Goal: Information Seeking & Learning: Find specific fact

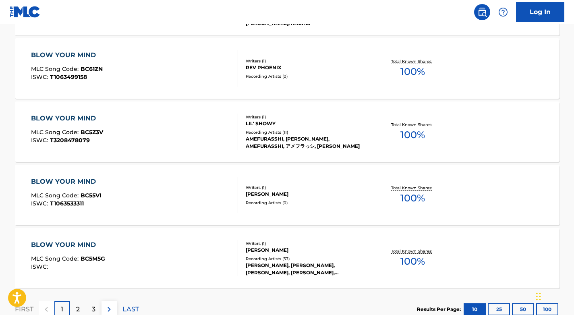
scroll to position [671, 0]
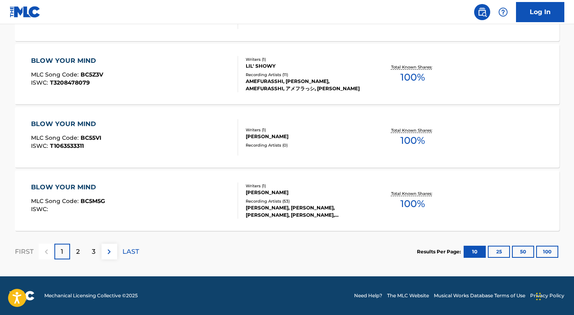
click at [546, 251] on button "100" at bounding box center [547, 252] width 22 height 12
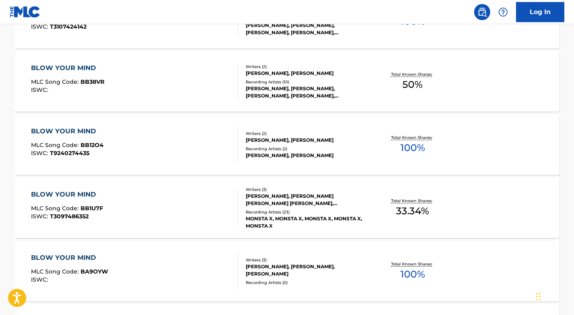
scroll to position [0, 0]
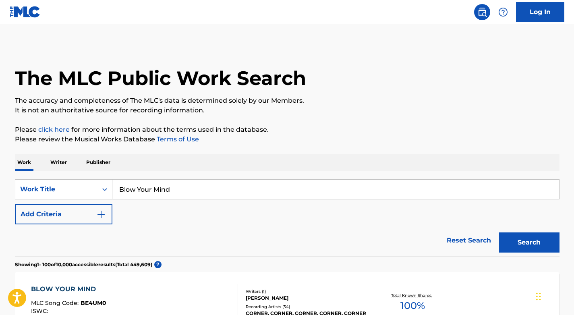
click at [269, 185] on input "Blow Your Mind" at bounding box center [335, 189] width 447 height 19
type input "devil with a bus"
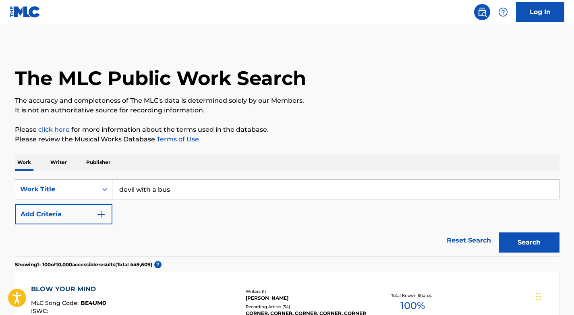
click at [499, 232] on button "Search" at bounding box center [529, 242] width 60 height 20
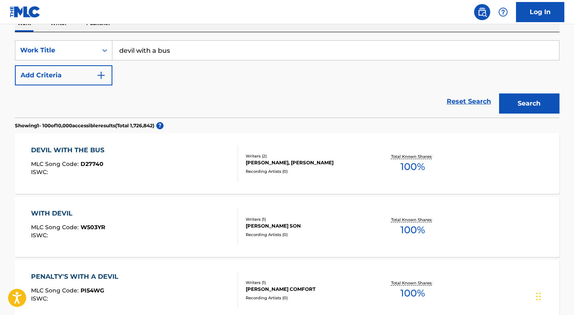
scroll to position [143, 0]
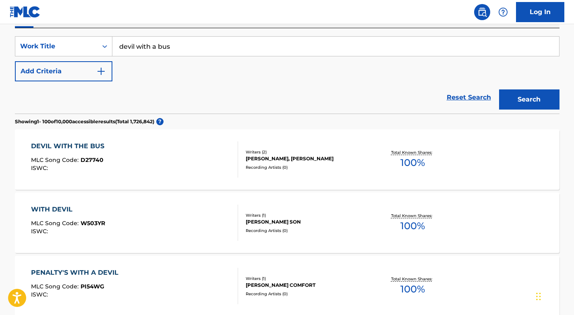
click at [323, 166] on div "Recording Artists ( 0 )" at bounding box center [307, 167] width 122 height 6
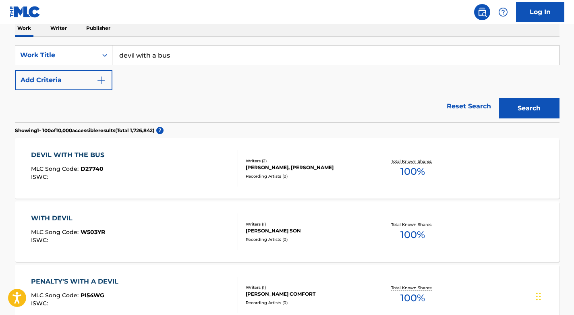
scroll to position [134, 0]
click at [158, 56] on input "devil with a bus" at bounding box center [335, 55] width 447 height 19
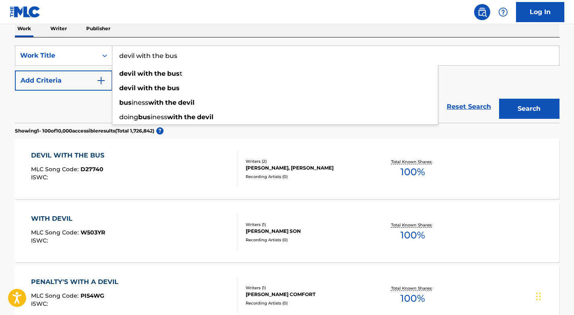
type input "devil with the bus"
click at [147, 160] on div "DEVIL WITH THE BUS MLC Song Code : D27740 ISWC :" at bounding box center [134, 169] width 207 height 36
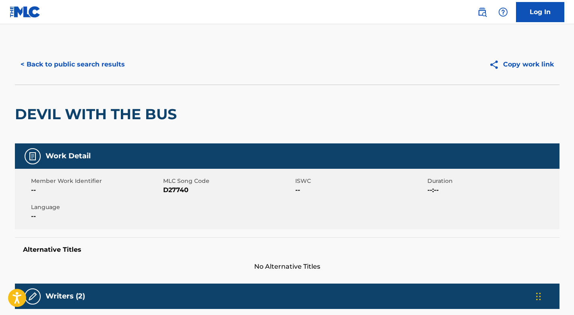
scroll to position [218, 0]
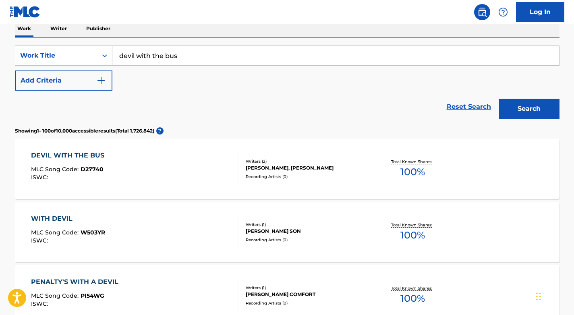
scroll to position [104, 0]
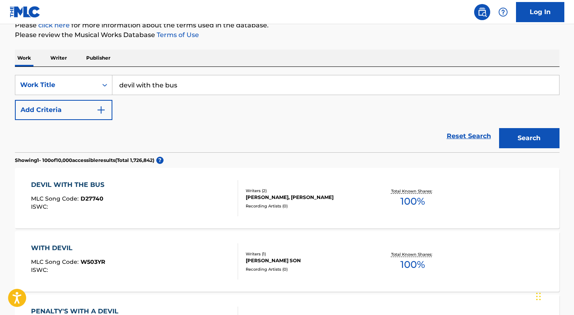
click at [184, 86] on input "devil with the bus" at bounding box center [335, 84] width 447 height 19
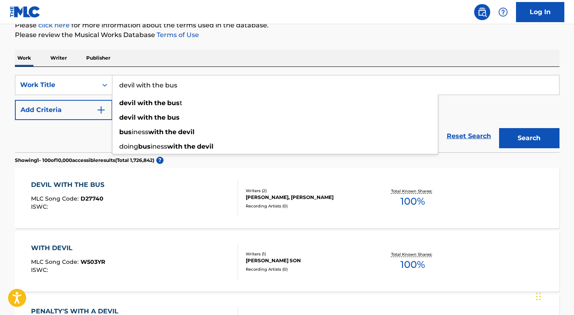
click at [184, 86] on input "devil with the bus" at bounding box center [335, 84] width 447 height 19
paste input "Devil With The Bust"
click at [499, 128] on button "Search" at bounding box center [529, 138] width 60 height 20
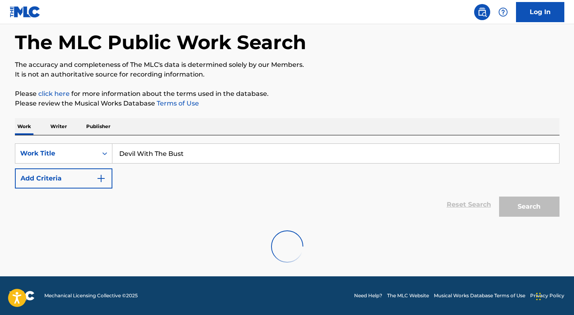
scroll to position [36, 0]
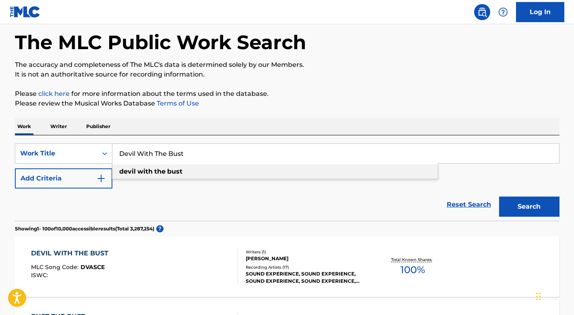
click at [188, 168] on div "devil with the bust" at bounding box center [274, 171] width 325 height 15
type input "devil with the bust"
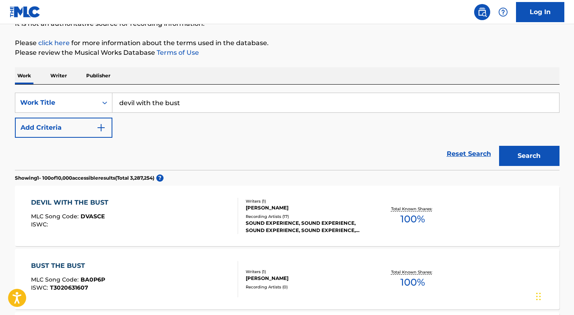
scroll to position [87, 0]
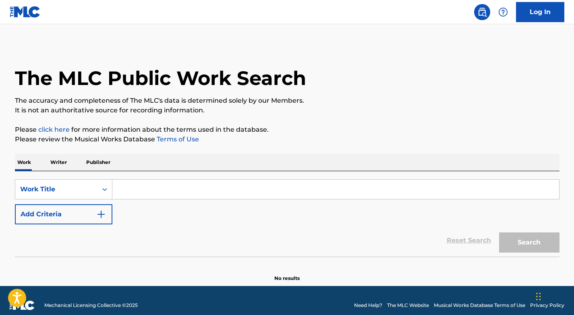
click at [157, 188] on input "Search Form" at bounding box center [335, 189] width 447 height 19
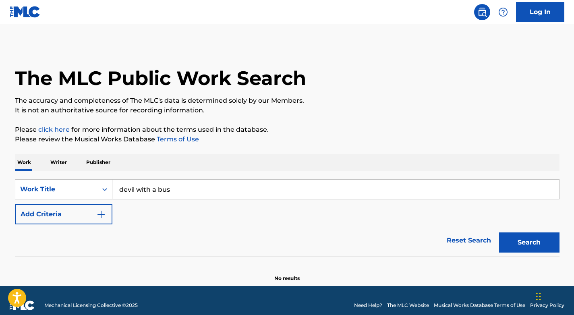
click at [499, 232] on button "Search" at bounding box center [529, 242] width 60 height 20
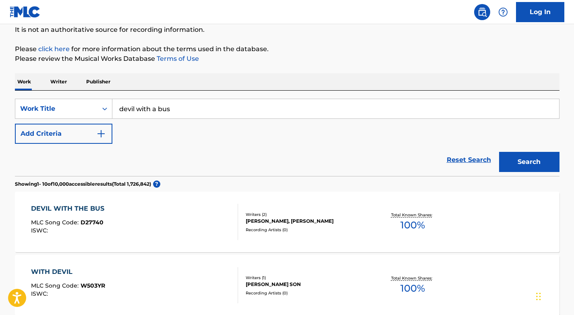
scroll to position [82, 0]
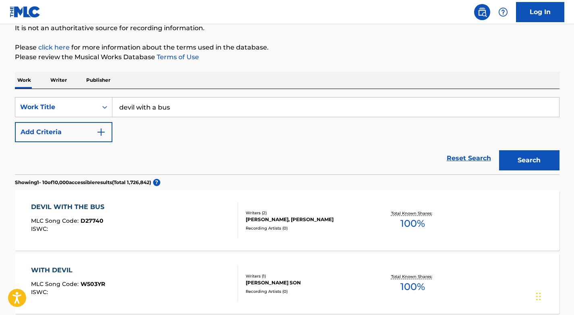
type input "devil with a bus"
click at [499, 150] on button "Search" at bounding box center [529, 160] width 60 height 20
click at [186, 205] on div "DEVIL WITH THE BUS MLC Song Code : D27740 ISWC :" at bounding box center [134, 220] width 207 height 36
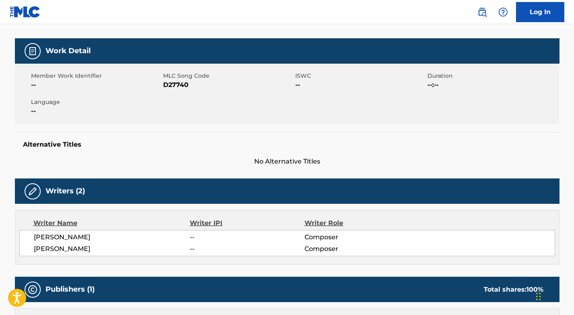
scroll to position [106, 0]
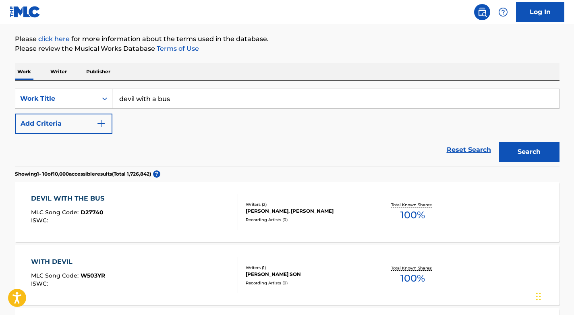
scroll to position [91, 0]
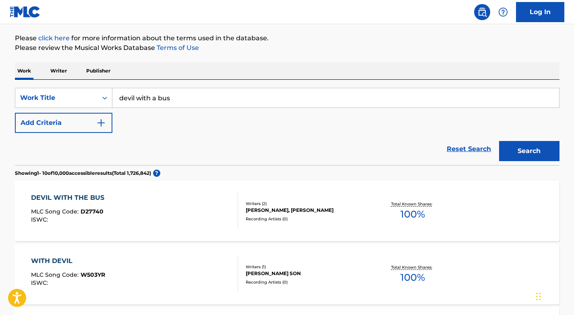
click at [191, 214] on div "DEVIL WITH THE BUS MLC Song Code : D27740 ISWC :" at bounding box center [134, 211] width 207 height 36
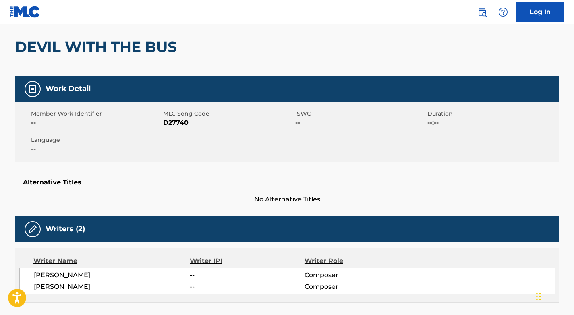
scroll to position [66, 0]
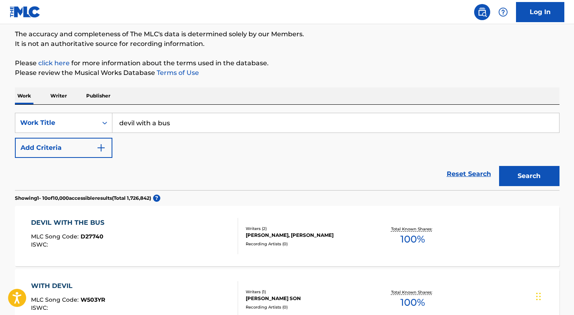
scroll to position [91, 0]
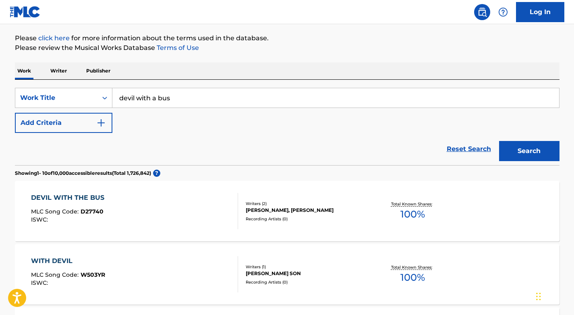
click at [203, 96] on input "devil with a bus" at bounding box center [335, 97] width 447 height 19
type input "devil with a bust"
click at [499, 141] on button "Search" at bounding box center [529, 151] width 60 height 20
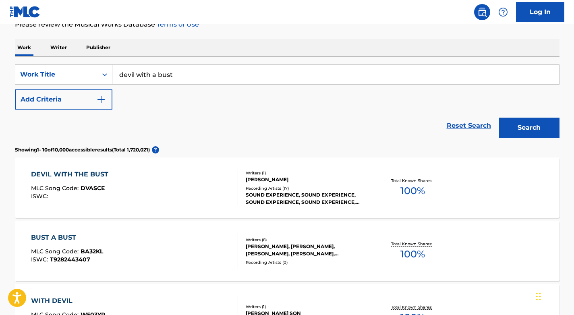
scroll to position [116, 0]
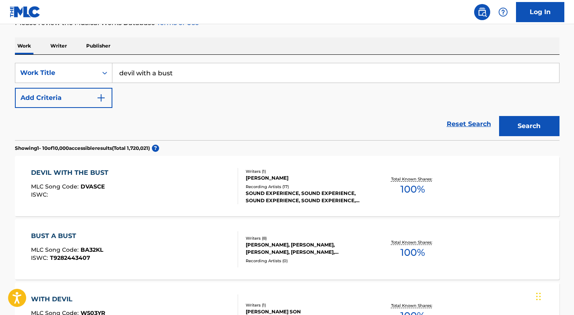
click at [225, 184] on div "DEVIL WITH THE BUST MLC Song Code : DVASCE ISWC :" at bounding box center [134, 186] width 207 height 36
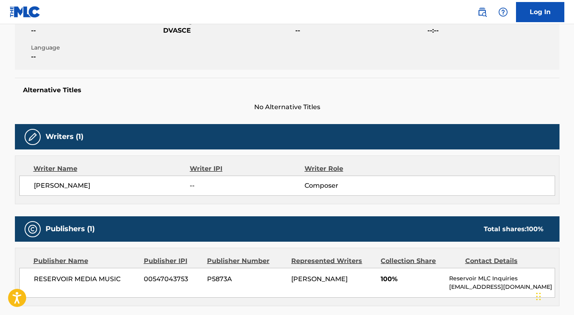
scroll to position [203, 0]
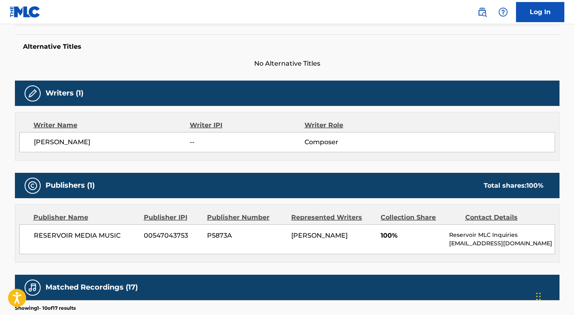
click at [288, 228] on div "RESERVOIR MEDIA MUSIC 00547043753 P5873A STAN WATSON 100% Reservoir MLC Inquiri…" at bounding box center [287, 239] width 536 height 30
click at [278, 231] on span "P5873A" at bounding box center [246, 236] width 78 height 10
click at [303, 233] on span "[PERSON_NAME]" at bounding box center [319, 236] width 56 height 8
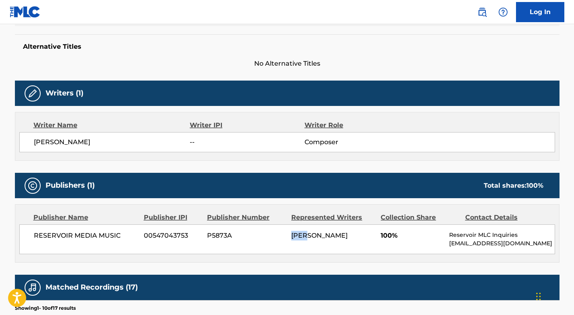
click at [294, 239] on span "[PERSON_NAME]" at bounding box center [319, 236] width 56 height 8
click at [283, 240] on div "RESERVOIR MEDIA MUSIC 00547043753 P5873A STAN WATSON 100% Reservoir MLC Inquiri…" at bounding box center [287, 239] width 536 height 30
drag, startPoint x: 283, startPoint y: 240, endPoint x: 347, endPoint y: 239, distance: 64.1
click at [347, 239] on div "RESERVOIR MEDIA MUSIC 00547043753 P5873A STAN WATSON 100% Reservoir MLC Inquiri…" at bounding box center [287, 239] width 536 height 30
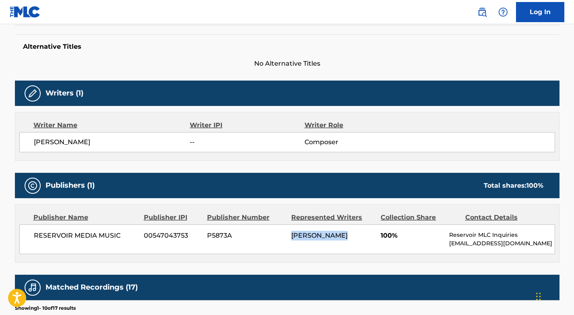
click at [349, 234] on div "[PERSON_NAME]" at bounding box center [332, 236] width 83 height 10
drag, startPoint x: 339, startPoint y: 234, endPoint x: 286, endPoint y: 234, distance: 52.8
click at [286, 234] on div "RESERVOIR MEDIA MUSIC 00547043753 P5873A STAN WATSON 100% Reservoir MLC Inquiri…" at bounding box center [287, 239] width 536 height 30
click at [290, 234] on div "RESERVOIR MEDIA MUSIC 00547043753 P5873A STAN WATSON 100% Reservoir MLC Inquiri…" at bounding box center [287, 239] width 536 height 30
drag, startPoint x: 290, startPoint y: 234, endPoint x: 358, endPoint y: 234, distance: 68.1
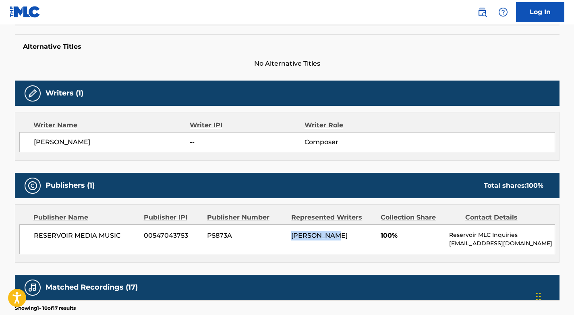
click at [358, 234] on div "RESERVOIR MEDIA MUSIC 00547043753 P5873A STAN WATSON 100% Reservoir MLC Inquiri…" at bounding box center [287, 239] width 536 height 30
click at [344, 235] on div "[PERSON_NAME]" at bounding box center [332, 236] width 83 height 10
drag, startPoint x: 344, startPoint y: 235, endPoint x: 245, endPoint y: 241, distance: 98.5
click at [245, 241] on div "RESERVOIR MEDIA MUSIC 00547043753 P5873A STAN WATSON 100% Reservoir MLC Inquiri…" at bounding box center [287, 239] width 536 height 30
click at [211, 236] on span "P5873A" at bounding box center [246, 236] width 78 height 10
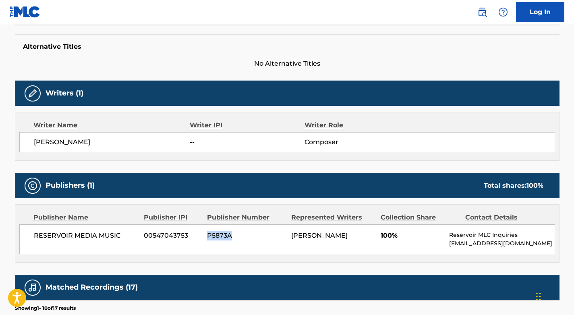
click at [211, 236] on span "P5873A" at bounding box center [246, 236] width 78 height 10
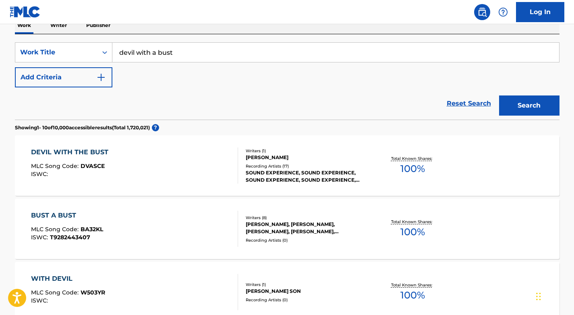
scroll to position [139, 0]
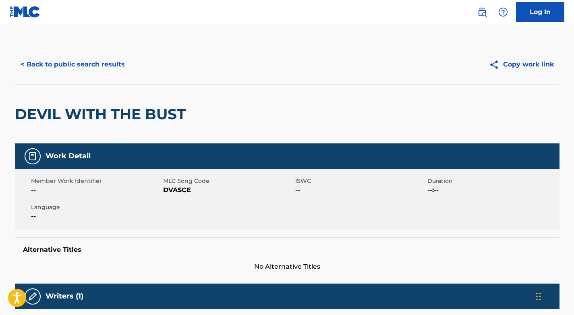
click at [108, 63] on button "< Back to public search results" at bounding box center [73, 64] width 116 height 20
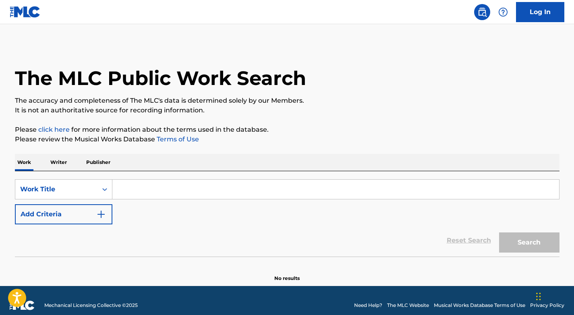
click at [158, 183] on input "Search Form" at bounding box center [335, 189] width 447 height 19
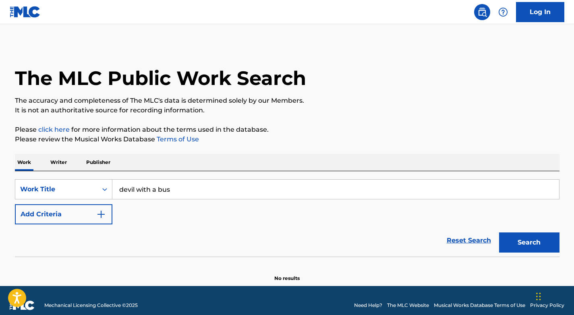
type input "devil with a bus"
click at [499, 232] on button "Search" at bounding box center [529, 242] width 60 height 20
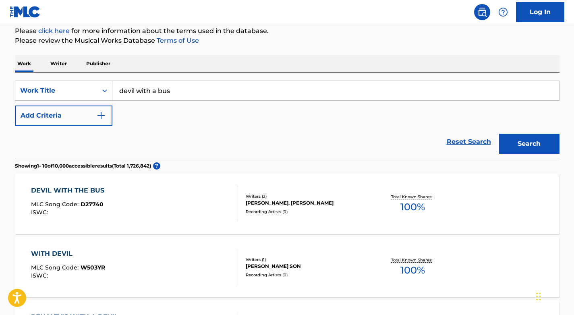
scroll to position [140, 0]
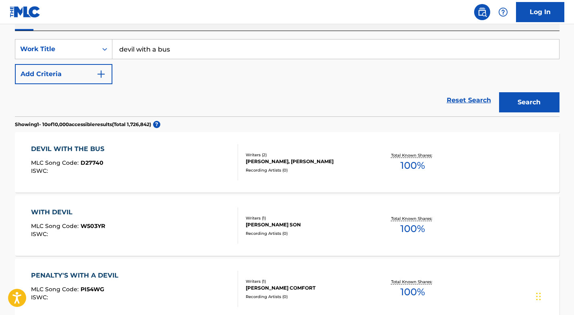
click at [210, 172] on div "DEVIL WITH THE BUS MLC Song Code : D27740 ISWC :" at bounding box center [134, 162] width 207 height 36
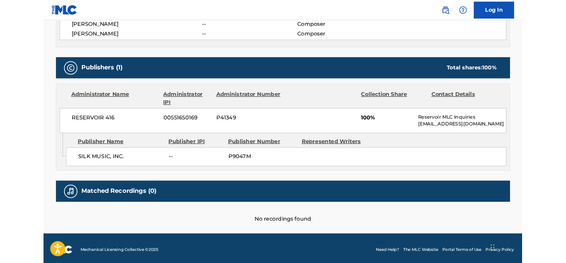
scroll to position [315, 0]
